Goal: Find specific page/section: Find specific page/section

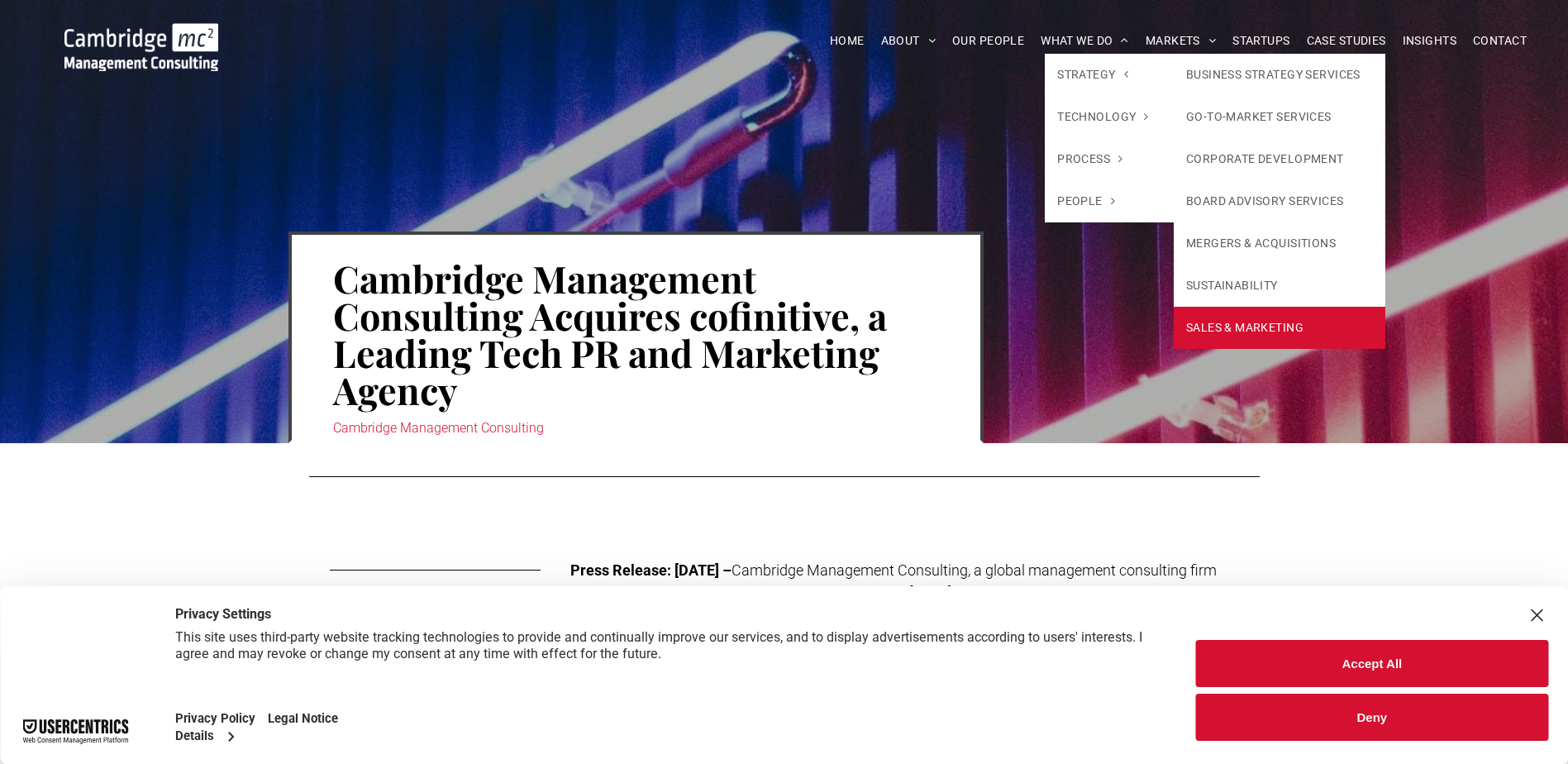
click at [1312, 314] on link "SALES & MARKETING" at bounding box center [1280, 328] width 212 height 43
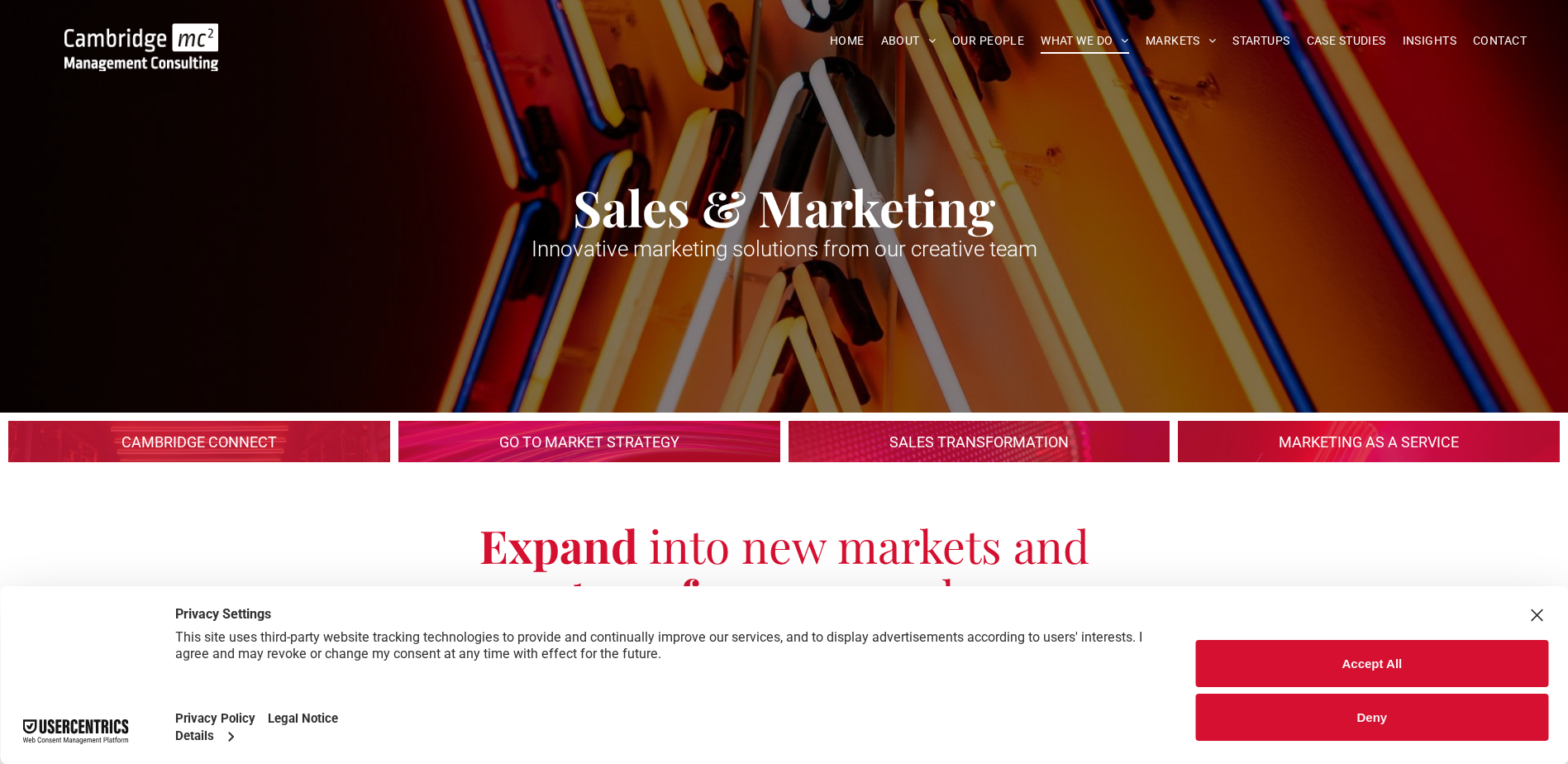
click at [1422, 655] on button "Accept All" at bounding box center [1372, 663] width 352 height 47
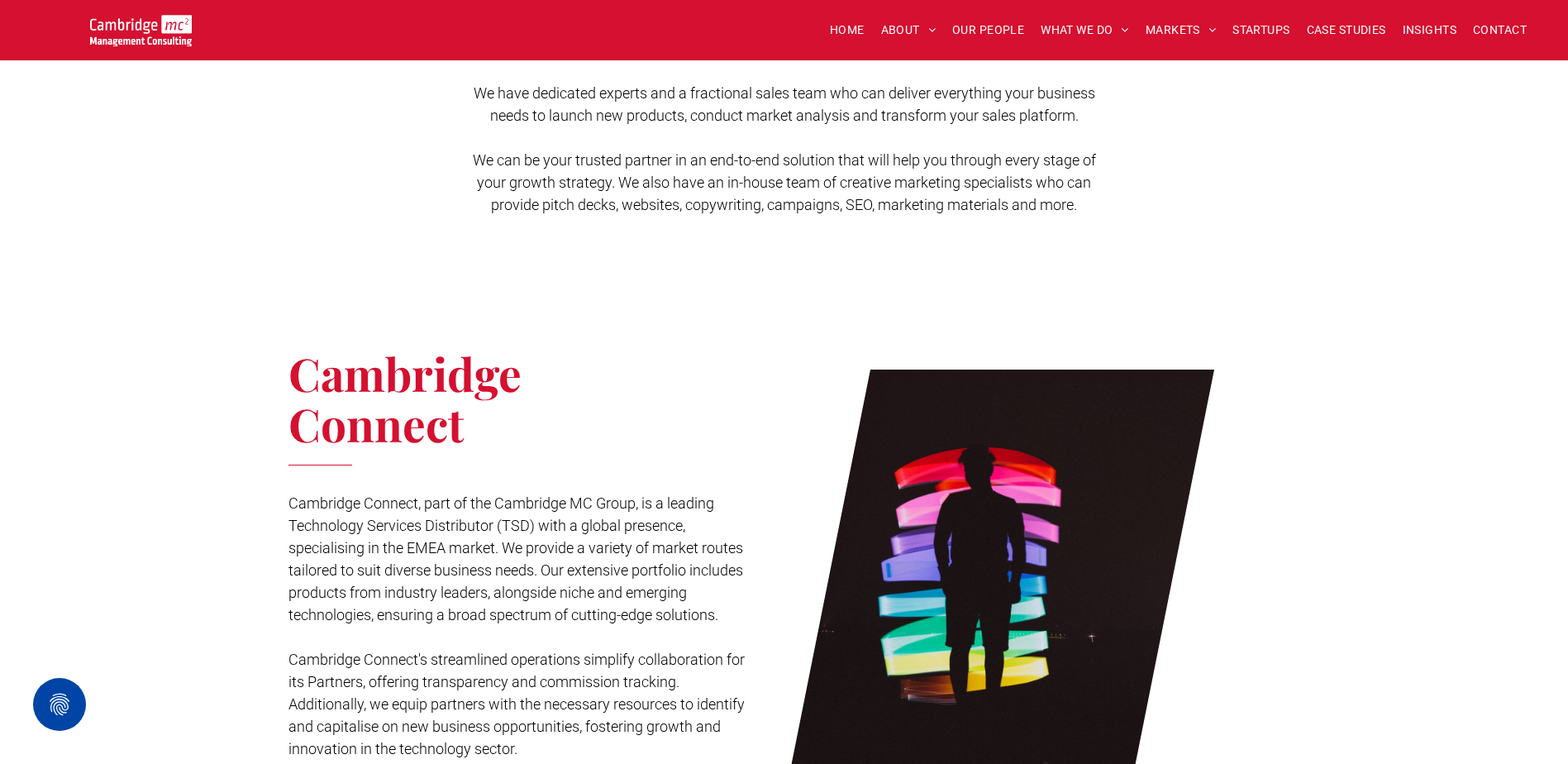
scroll to position [579, 0]
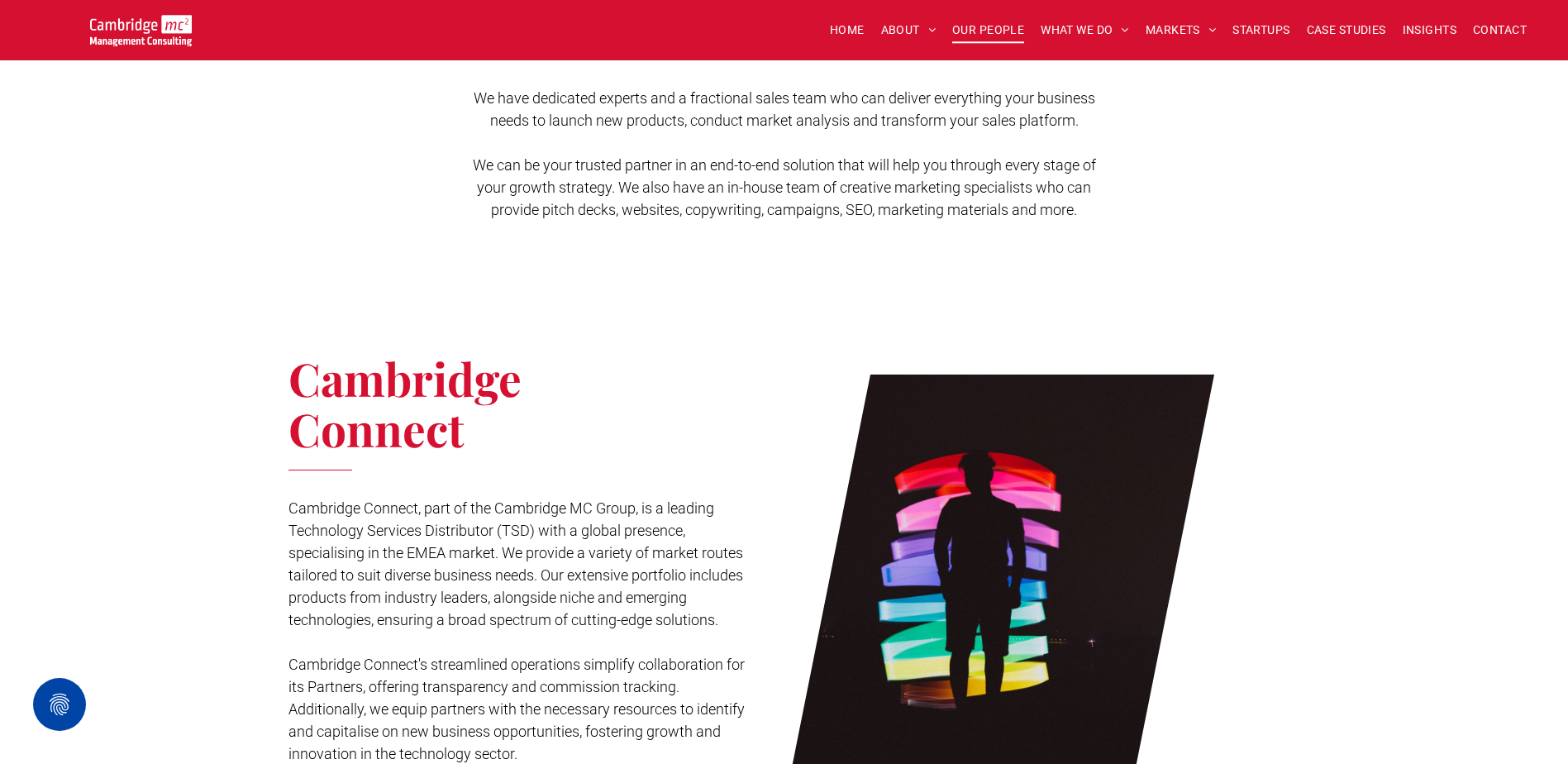
click at [1008, 24] on span "OUR PEOPLE" at bounding box center [988, 30] width 72 height 26
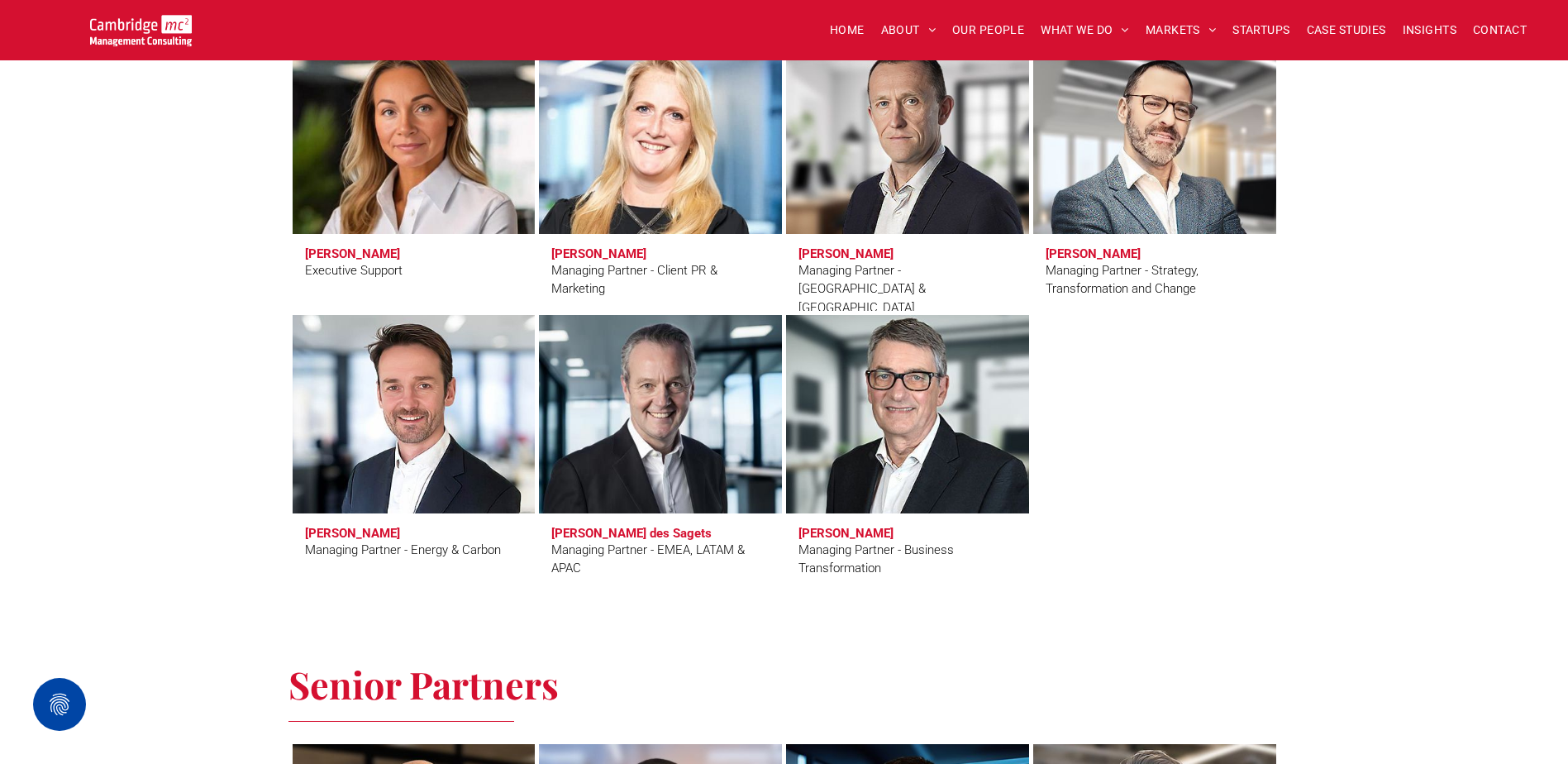
scroll to position [1488, 0]
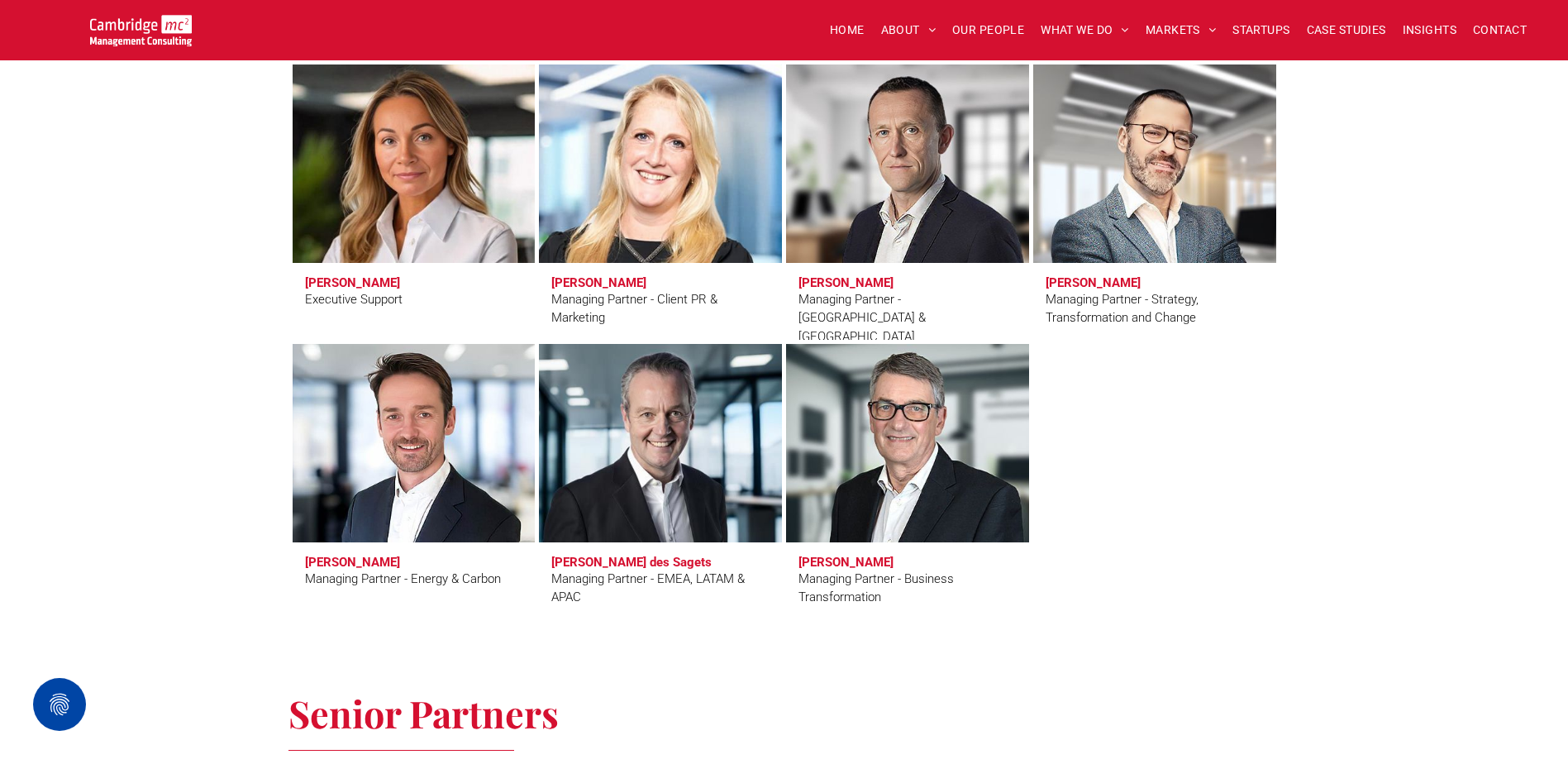
click at [666, 169] on link at bounding box center [660, 163] width 257 height 210
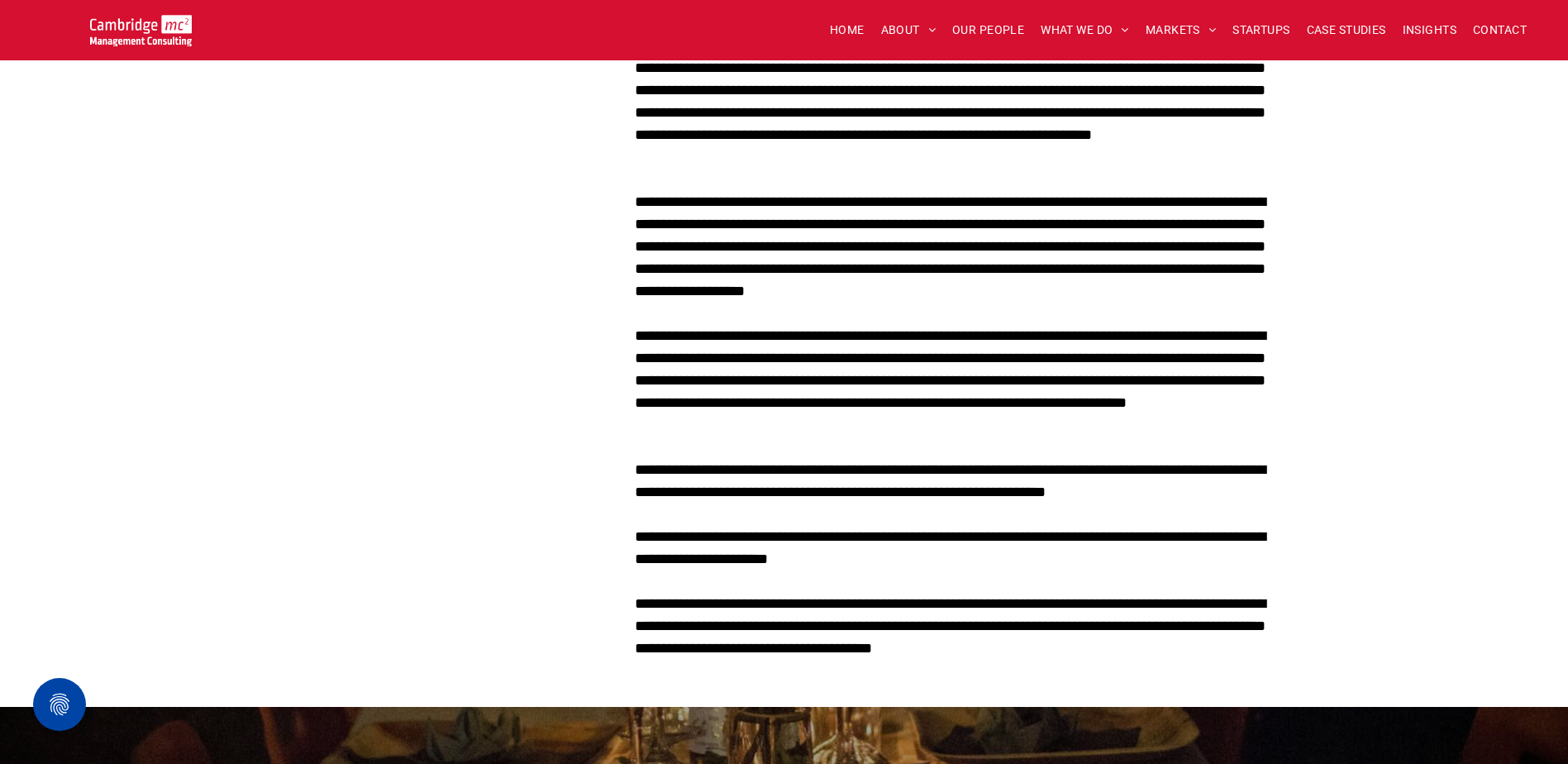
scroll to position [661, 0]
